Goal: Information Seeking & Learning: Learn about a topic

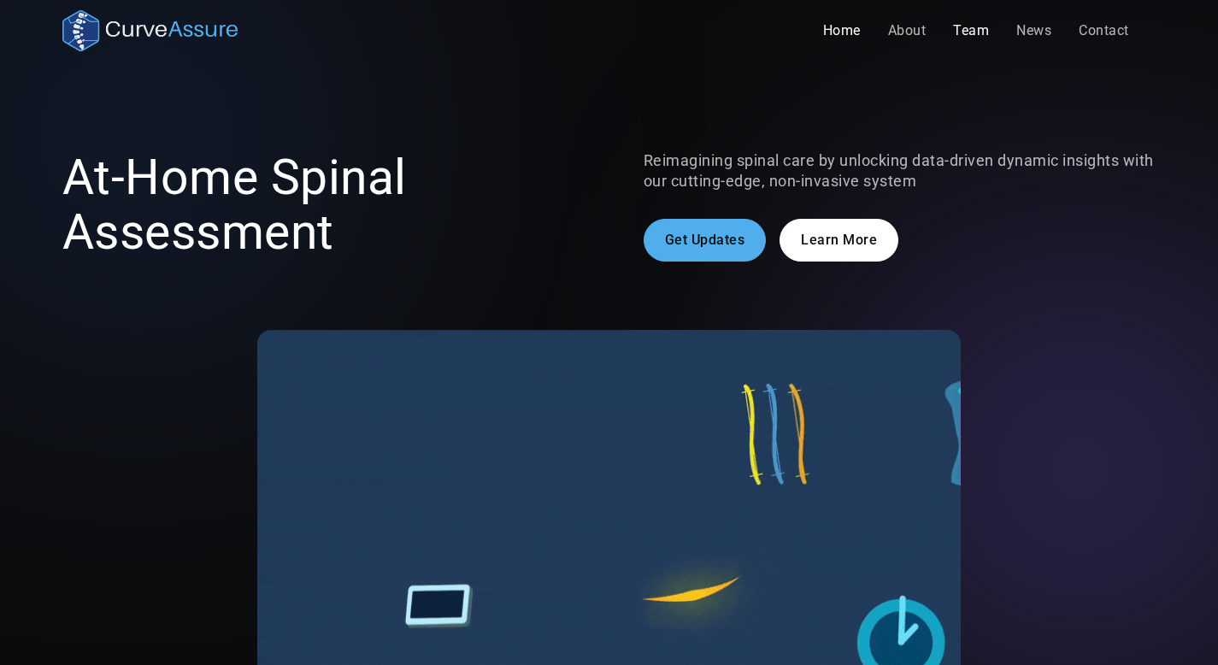
click at [972, 36] on link "Team" at bounding box center [970, 31] width 63 height 34
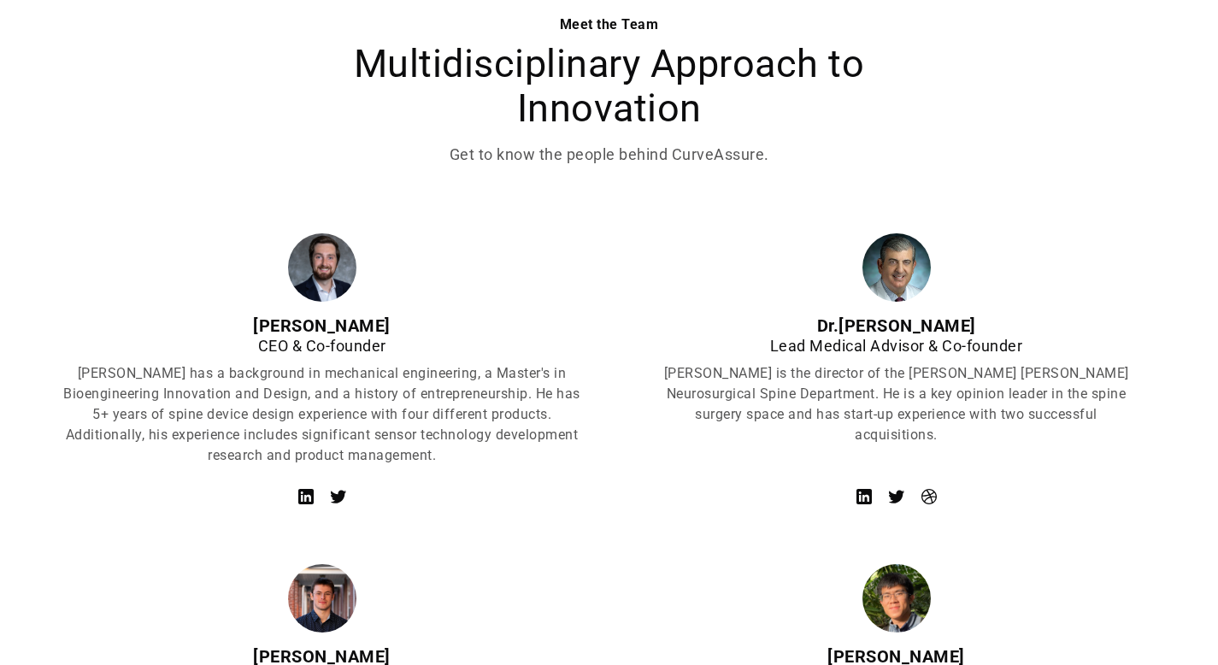
scroll to position [587, 0]
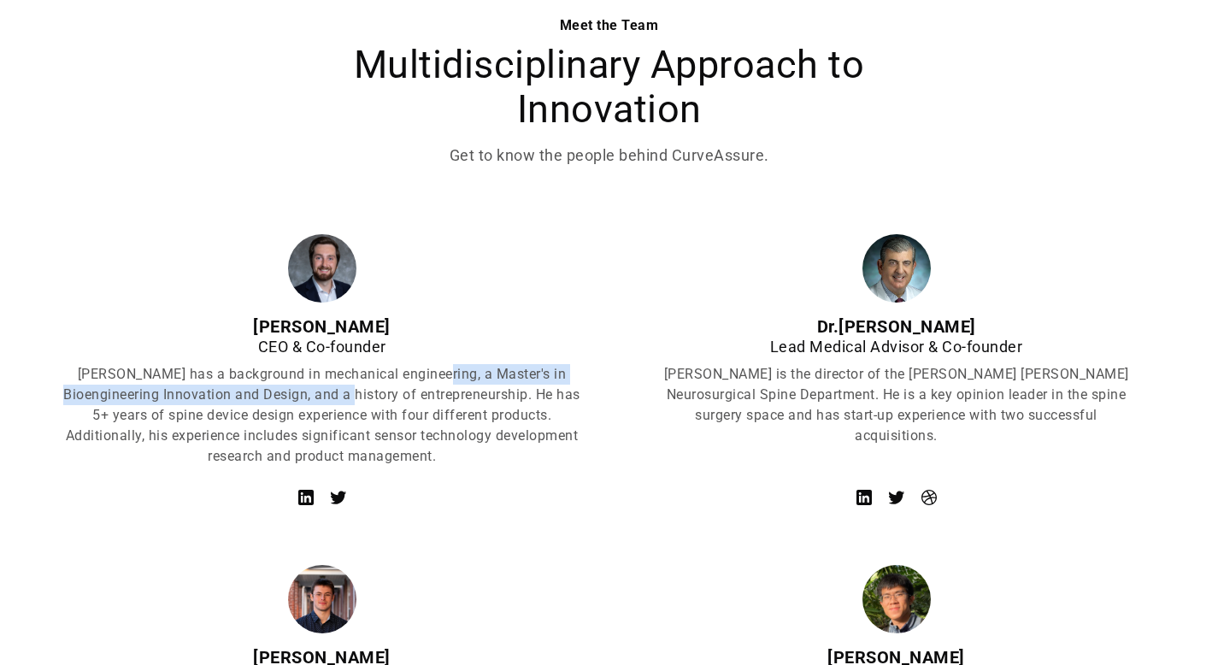
drag, startPoint x: 416, startPoint y: 373, endPoint x: 321, endPoint y: 397, distance: 98.1
click at [321, 397] on p "[PERSON_NAME] has a background in mechanical engineering, a Master's in Bioengi…" at bounding box center [322, 415] width 520 height 103
click at [857, 414] on p "[PERSON_NAME] is the director of the [PERSON_NAME] [PERSON_NAME] Neurosurgical …" at bounding box center [896, 405] width 479 height 82
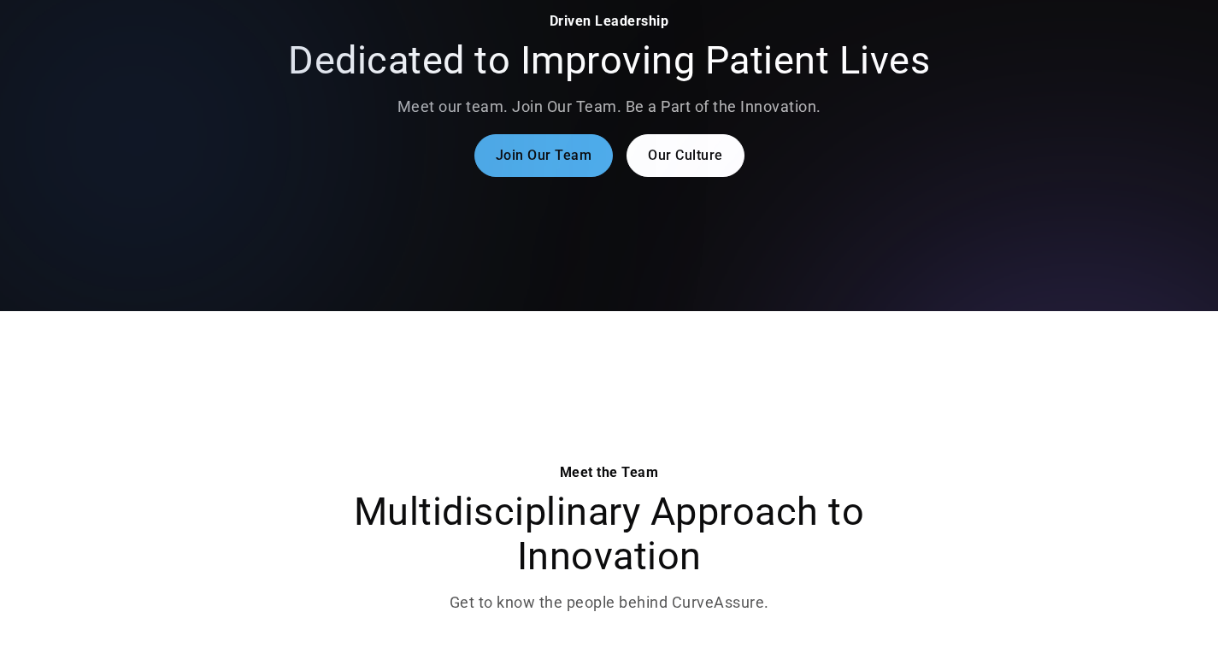
scroll to position [0, 0]
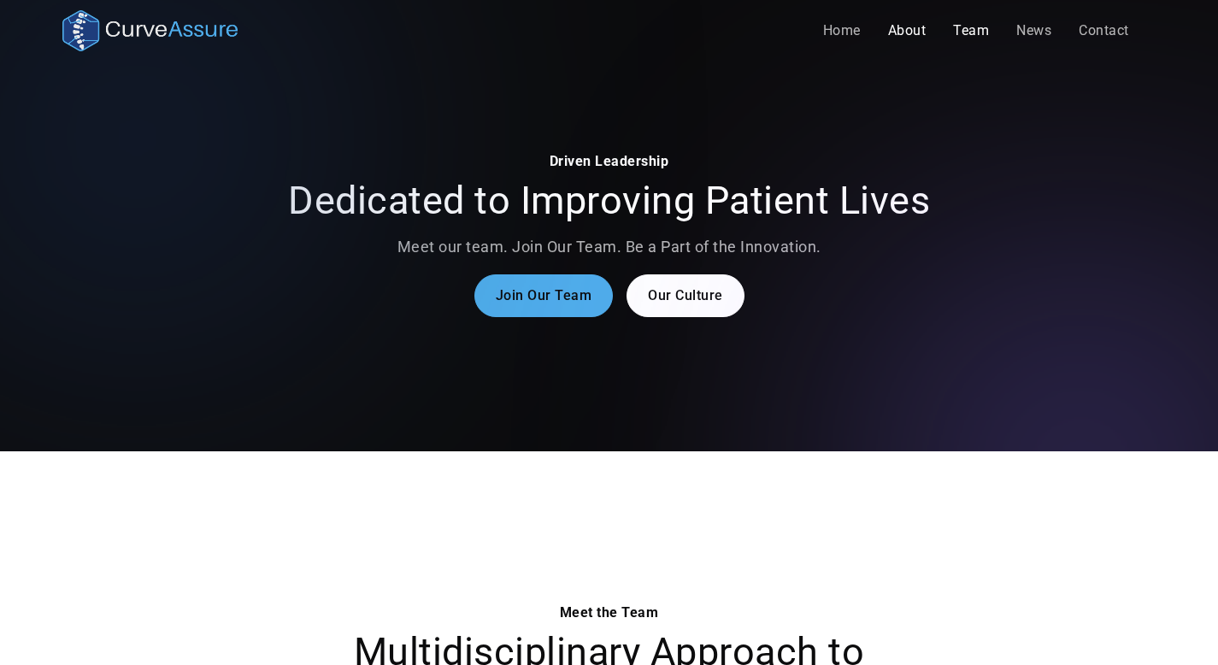
click at [909, 39] on link "About" at bounding box center [907, 31] width 66 height 34
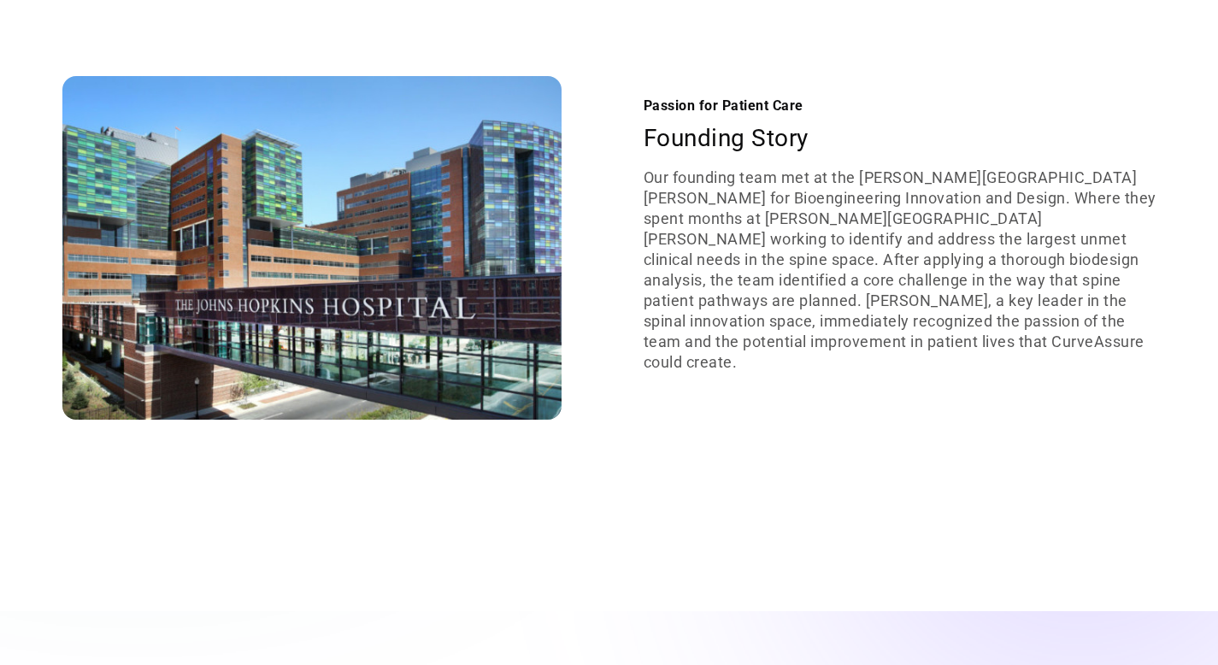
scroll to position [1698, 0]
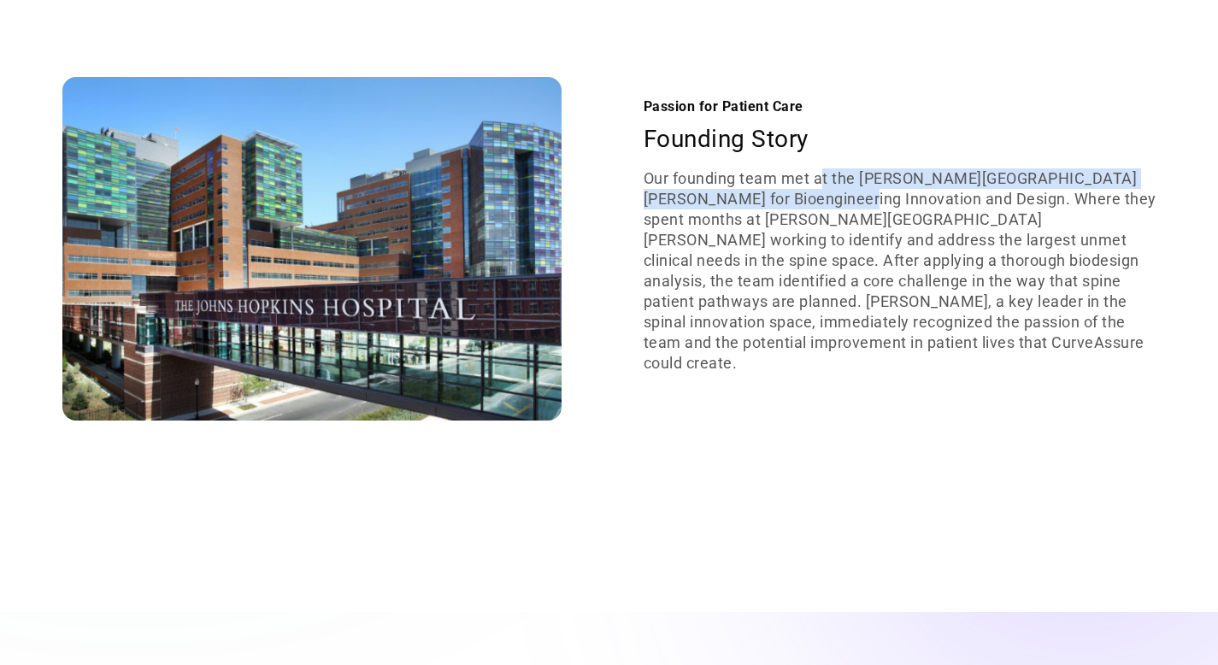
drag, startPoint x: 826, startPoint y: 197, endPoint x: 898, endPoint y: 209, distance: 73.6
click at [898, 209] on p "Our founding team met at the Johns Hopkins Center for Bioengineering Innovation…" at bounding box center [900, 270] width 513 height 205
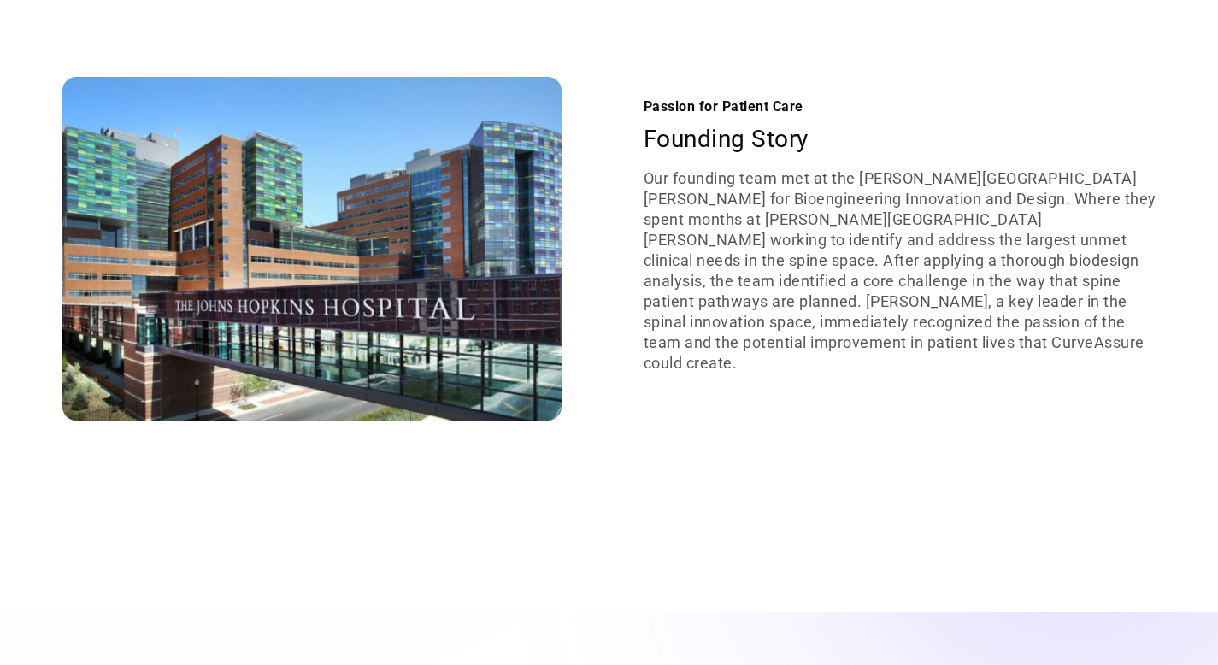
click at [967, 215] on p "Our founding team met at the Johns Hopkins Center for Bioengineering Innovation…" at bounding box center [900, 270] width 513 height 205
click at [992, 234] on p "Our founding team met at the Johns Hopkins Center for Bioengineering Innovation…" at bounding box center [900, 270] width 513 height 205
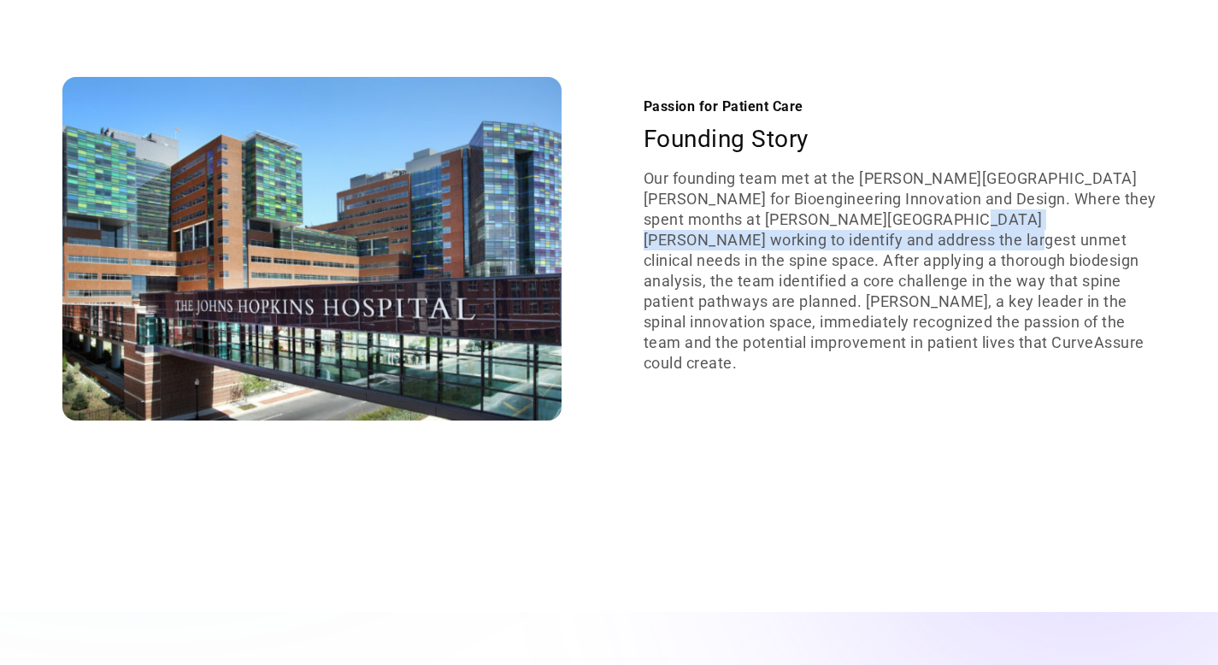
drag, startPoint x: 992, startPoint y: 234, endPoint x: 930, endPoint y: 258, distance: 66.0
click at [930, 258] on p "Our founding team met at the Johns Hopkins Center for Bioengineering Innovation…" at bounding box center [900, 270] width 513 height 205
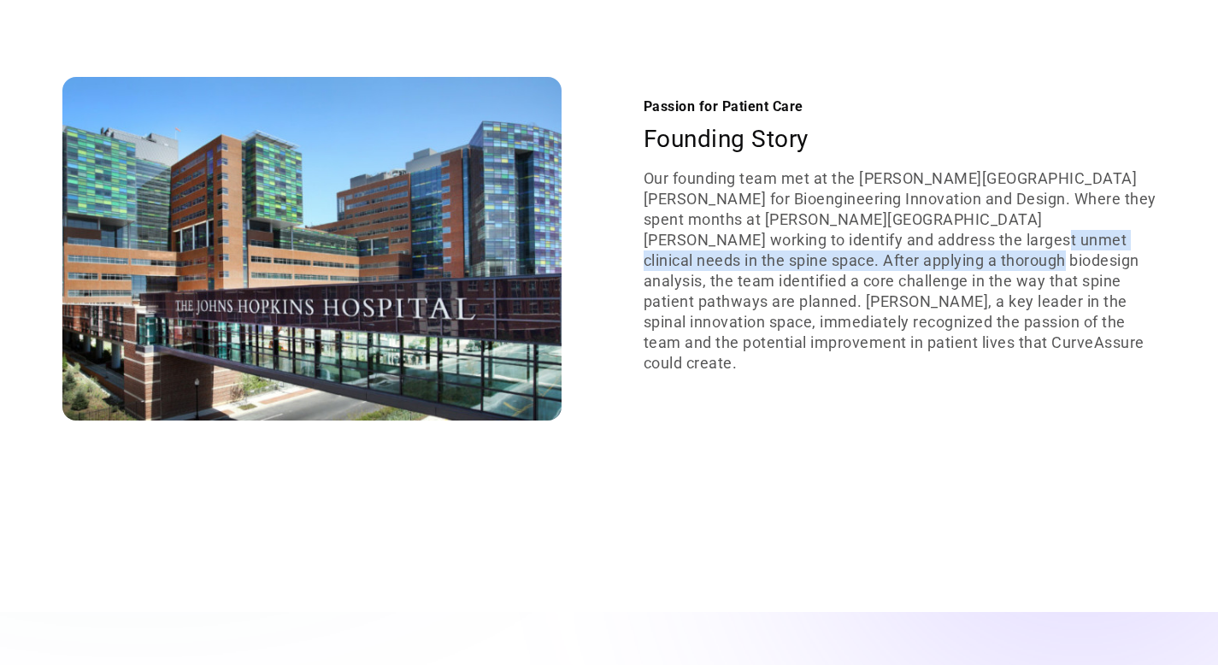
drag, startPoint x: 943, startPoint y: 257, endPoint x: 950, endPoint y: 273, distance: 16.8
click at [950, 273] on p "Our founding team met at the Johns Hopkins Center for Bioengineering Innovation…" at bounding box center [900, 270] width 513 height 205
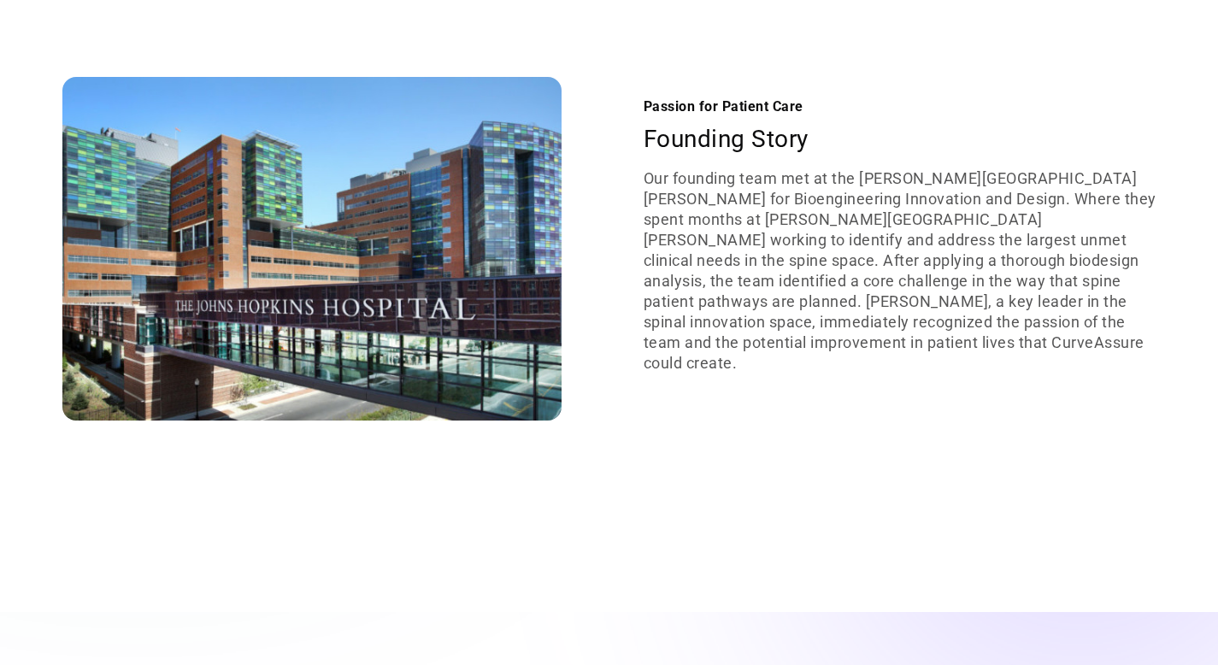
click at [915, 314] on p "Our founding team met at the Johns Hopkins Center for Bioengineering Innovation…" at bounding box center [900, 270] width 513 height 205
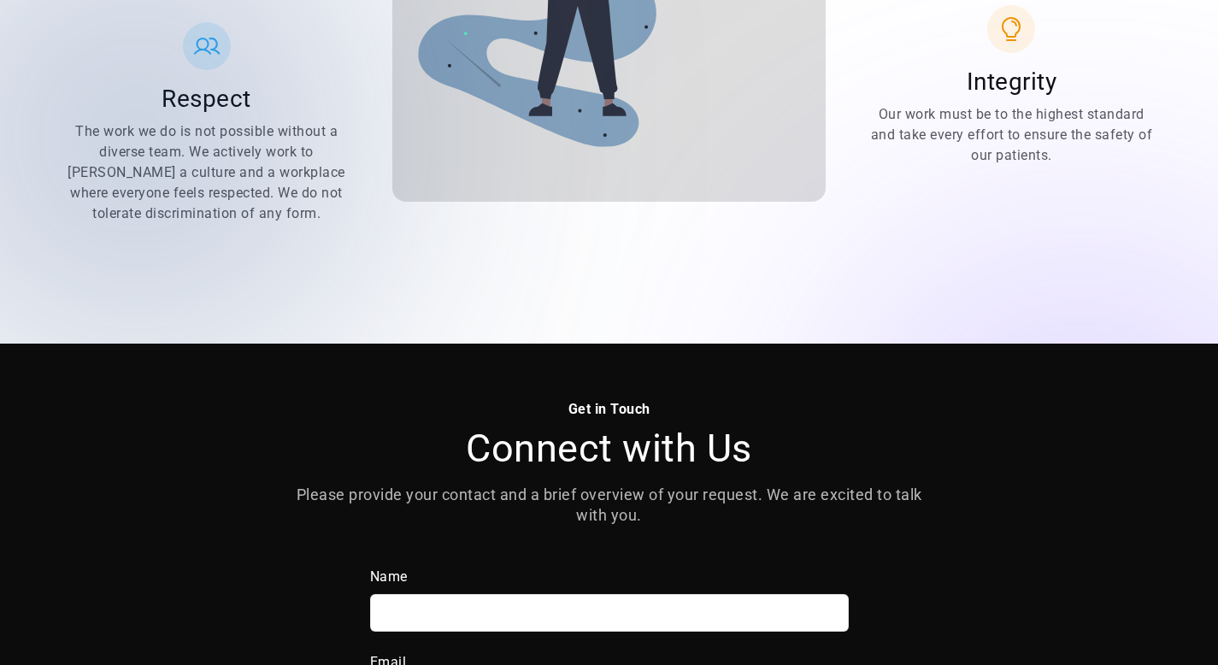
scroll to position [2409, 0]
